Goal: Find specific page/section: Find specific page/section

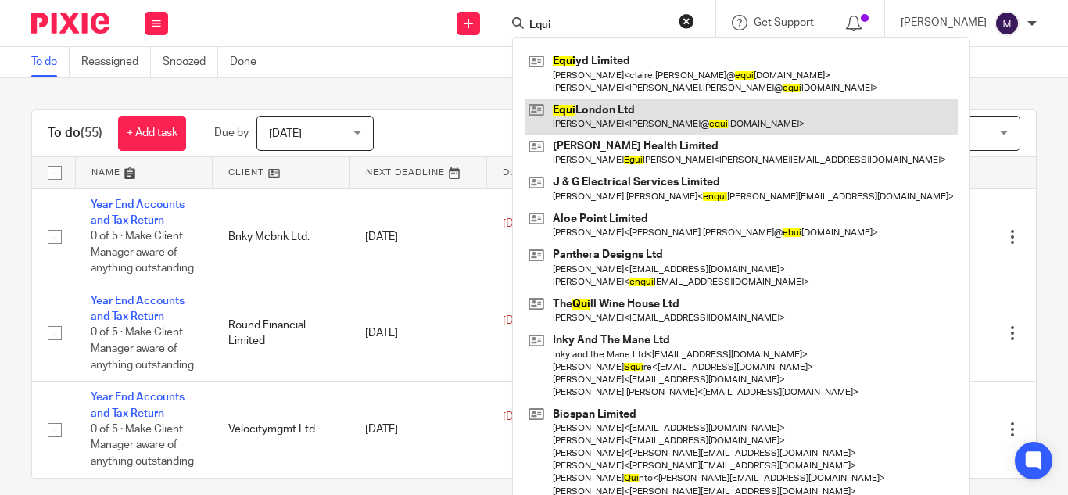
type input "Equi"
click at [641, 101] on link at bounding box center [741, 117] width 433 height 36
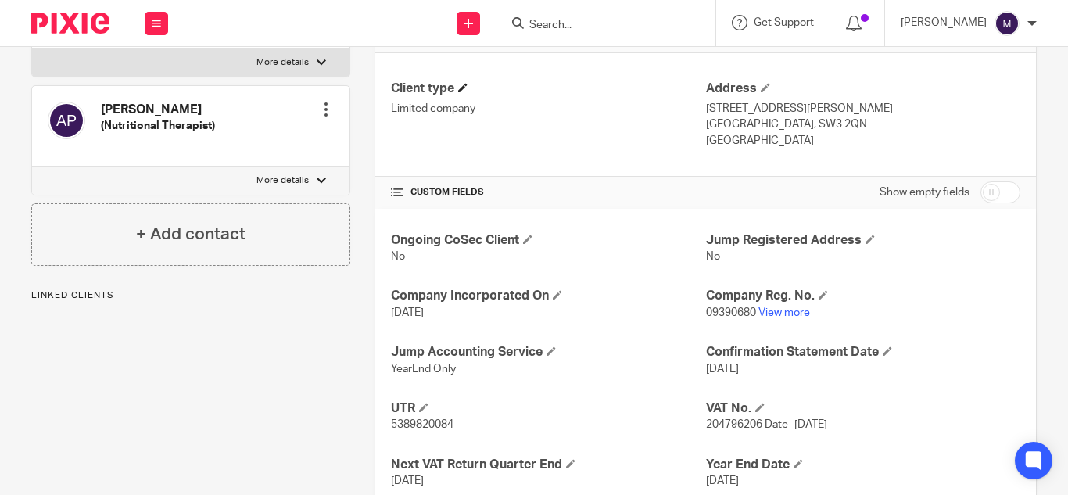
scroll to position [527, 0]
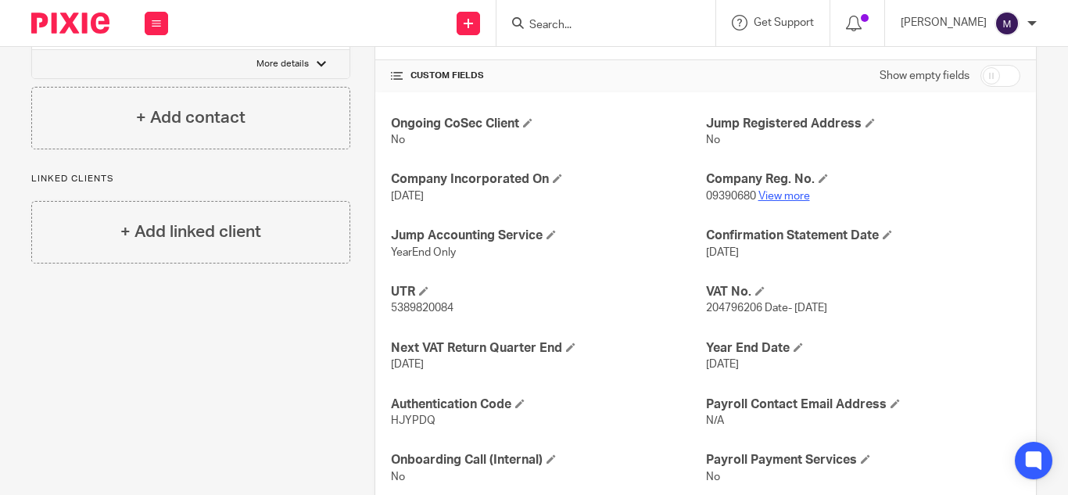
click at [765, 191] on link "View more" at bounding box center [784, 196] width 52 height 11
click at [768, 171] on h4 "Company Reg. No." at bounding box center [863, 179] width 314 height 16
click at [776, 191] on link "View more" at bounding box center [784, 196] width 52 height 11
click at [758, 191] on link "View more" at bounding box center [784, 196] width 52 height 11
